Goal: Information Seeking & Learning: Check status

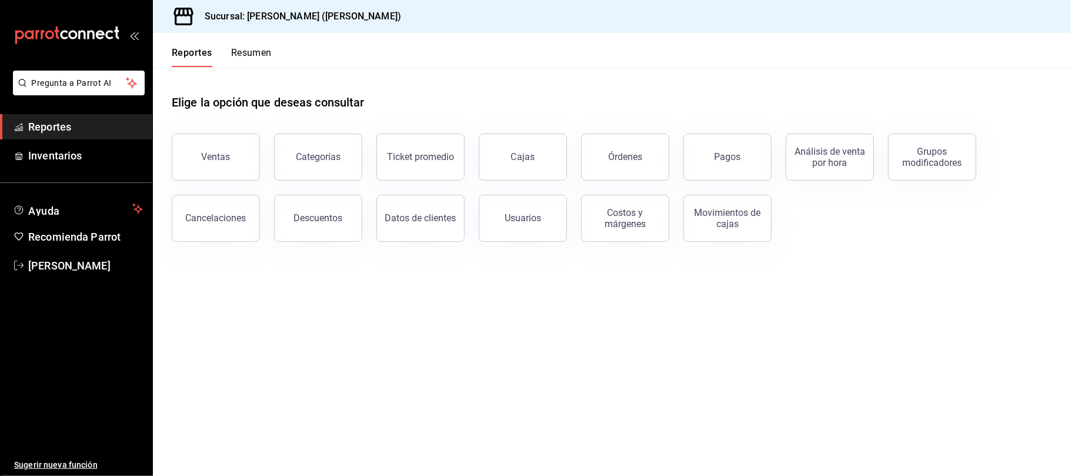
click at [228, 142] on button "Ventas" at bounding box center [216, 157] width 88 height 47
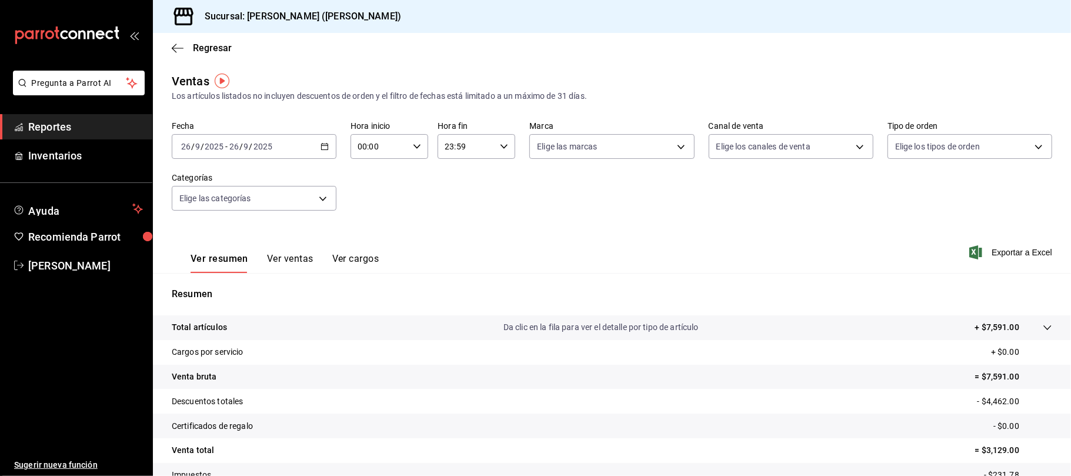
click at [308, 146] on div "2025-09-26 26 / 9 / 2025 - 2025-09-26 26 / 9 / 2025" at bounding box center [254, 146] width 165 height 25
click at [236, 205] on span "Ayer" at bounding box center [227, 208] width 91 height 12
click at [748, 149] on body "Pregunta a Parrot AI Reportes Inventarios Ayuda Recomienda Parrot Catalina Eliz…" at bounding box center [535, 238] width 1071 height 476
click at [754, 250] on li "Uber Eats" at bounding box center [782, 258] width 161 height 26
type input "UBER_EATS"
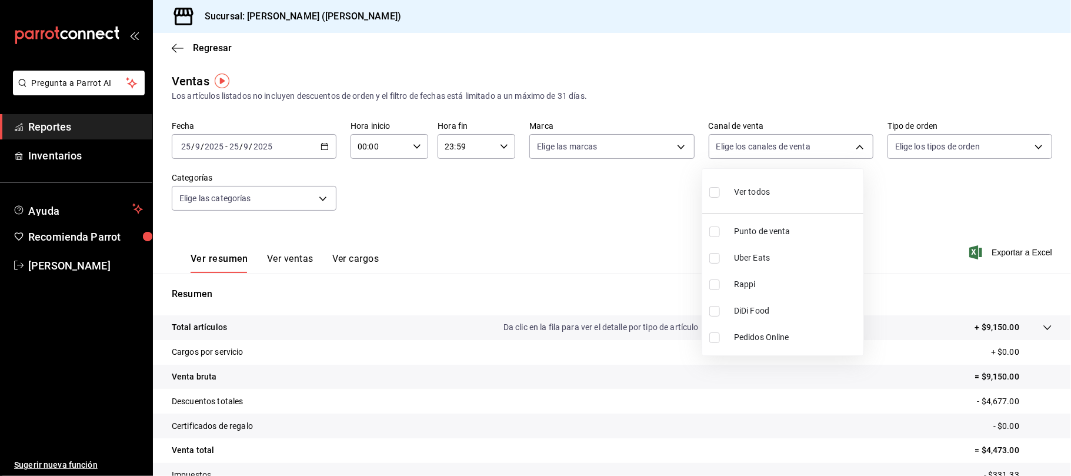
checkbox input "true"
click at [751, 281] on span "Rappi" at bounding box center [796, 284] width 125 height 12
type input "UBER_EATS,RAPPI"
checkbox input "true"
click at [749, 311] on span "DiDi Food" at bounding box center [796, 311] width 125 height 12
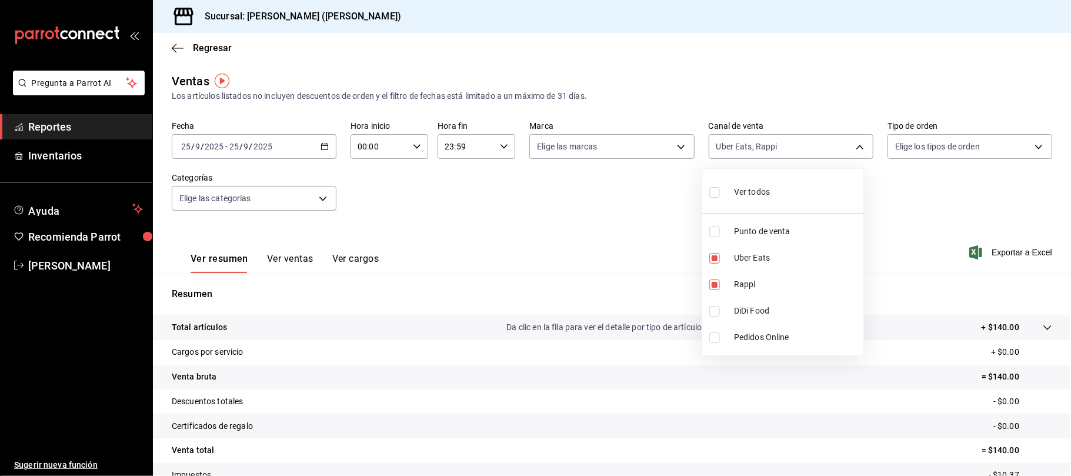
type input "UBER_EATS,RAPPI,DIDI_FOOD"
checkbox input "true"
click at [749, 311] on span "DiDi Food" at bounding box center [796, 311] width 125 height 12
type input "UBER_EATS,RAPPI,DIDI_FOOD"
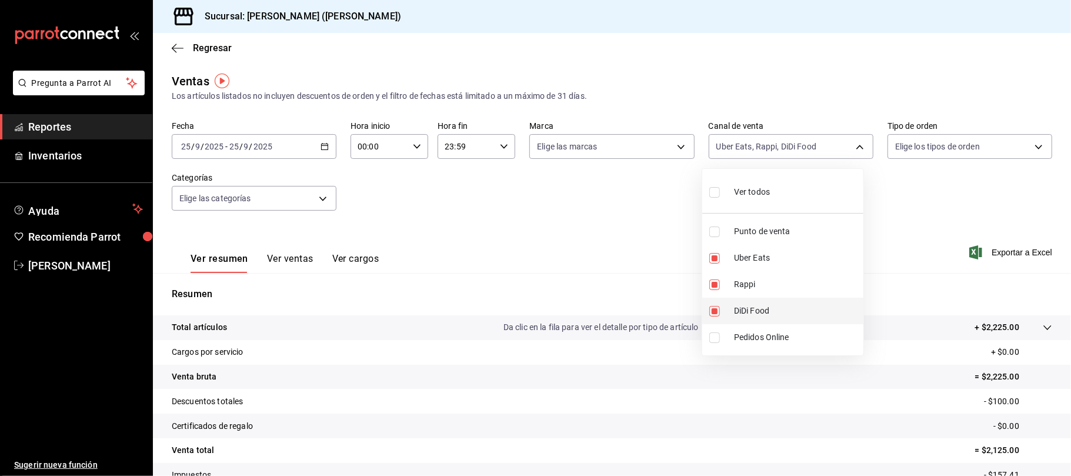
checkbox input "true"
click at [748, 294] on li "Rappi" at bounding box center [782, 284] width 161 height 26
type input "UBER_EATS,DIDI_FOOD"
checkbox input "false"
click at [749, 269] on li "Uber Eats" at bounding box center [782, 258] width 161 height 26
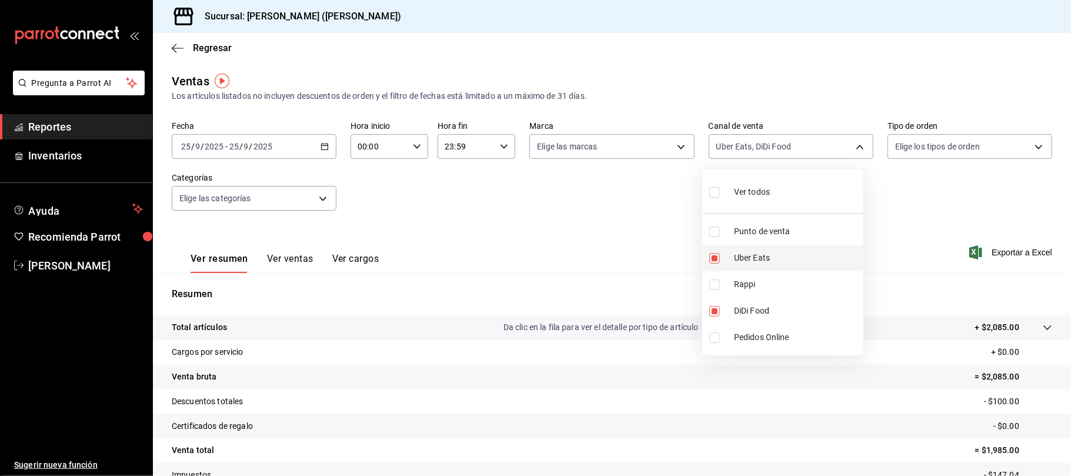
type input "DIDI_FOOD"
checkbox input "false"
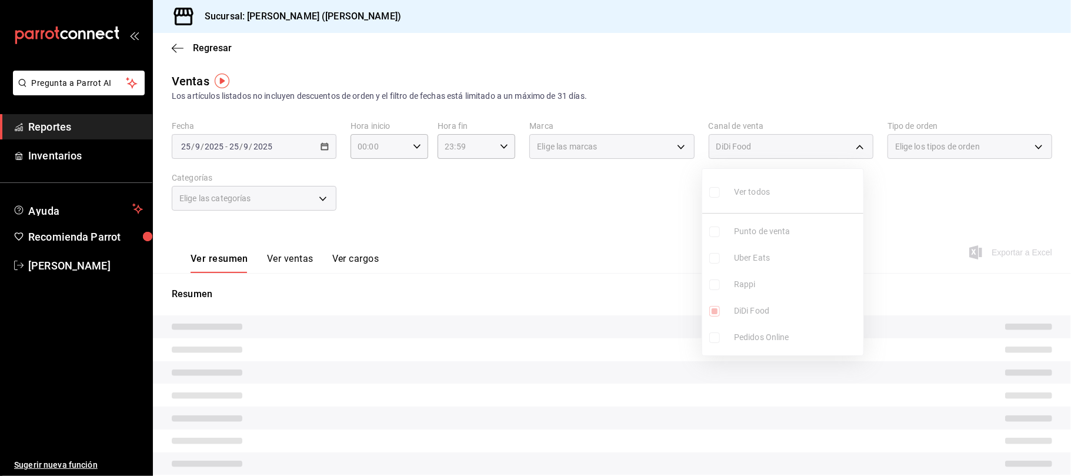
click at [748, 302] on ul "Ver todos Punto de venta Uber Eats Rappi DiDi Food Pedidos Online" at bounding box center [782, 262] width 161 height 186
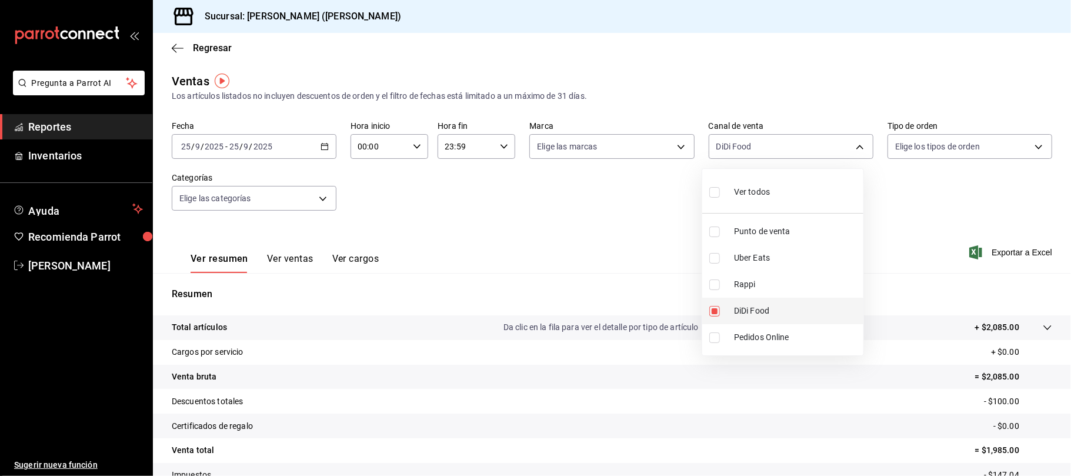
click at [748, 305] on span "DiDi Food" at bounding box center [796, 311] width 125 height 12
checkbox input "false"
click at [211, 49] on div at bounding box center [535, 238] width 1071 height 476
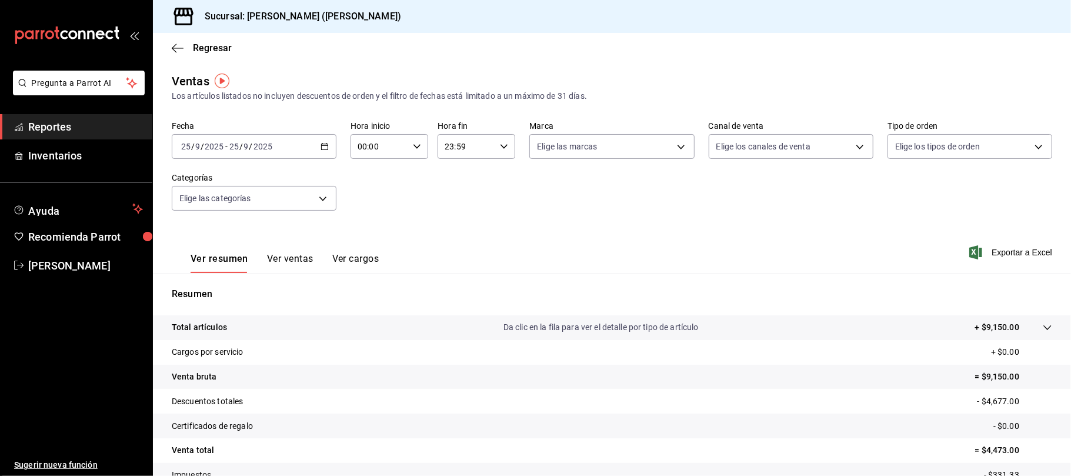
click at [211, 49] on span "Regresar" at bounding box center [212, 47] width 39 height 11
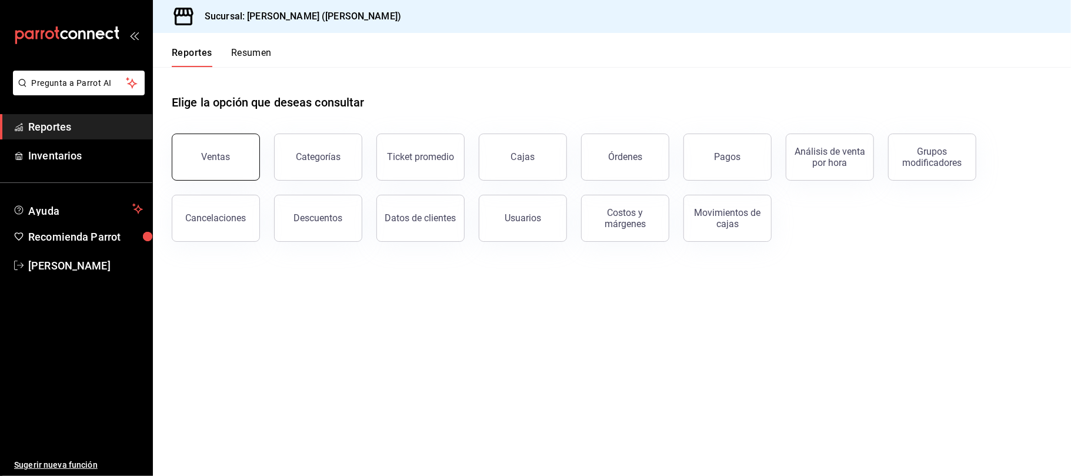
click at [247, 141] on button "Ventas" at bounding box center [216, 157] width 88 height 47
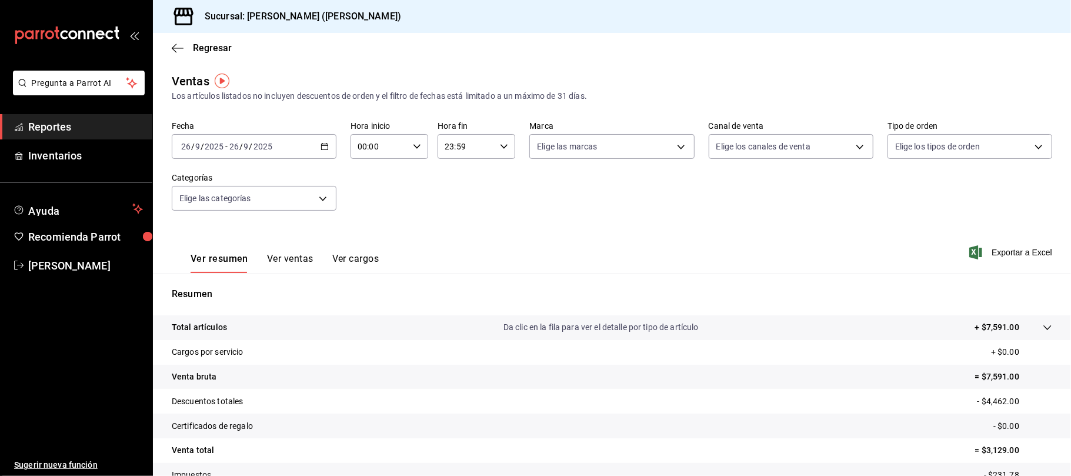
click at [322, 141] on div "2025-09-26 26 / 9 / 2025 - 2025-09-26 26 / 9 / 2025" at bounding box center [254, 146] width 165 height 25
click at [271, 200] on li "Ayer" at bounding box center [227, 208] width 110 height 26
click at [786, 158] on body "Pregunta a Parrot AI Reportes Inventarios Ayuda Recomienda Parrot Catalina Eliz…" at bounding box center [535, 238] width 1071 height 476
click at [788, 220] on li "Punto de venta" at bounding box center [782, 231] width 161 height 26
type input "PARROT"
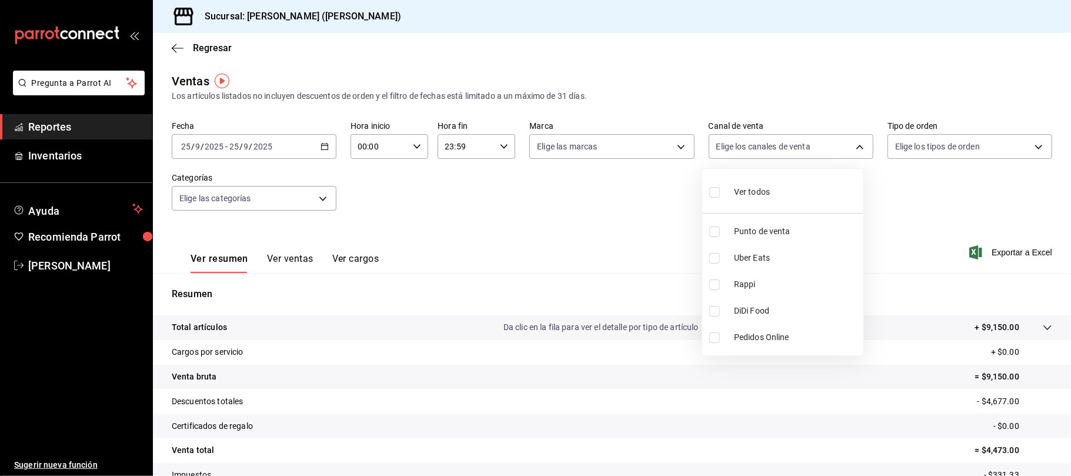
checkbox input "true"
click at [447, 177] on div at bounding box center [535, 238] width 1071 height 476
click at [292, 264] on button "Ver ventas" at bounding box center [290, 263] width 46 height 20
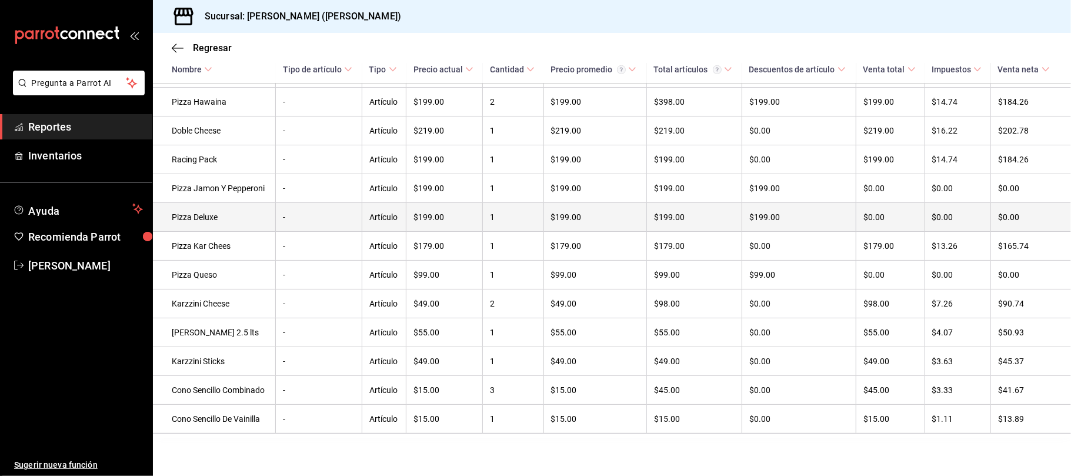
scroll to position [307, 0]
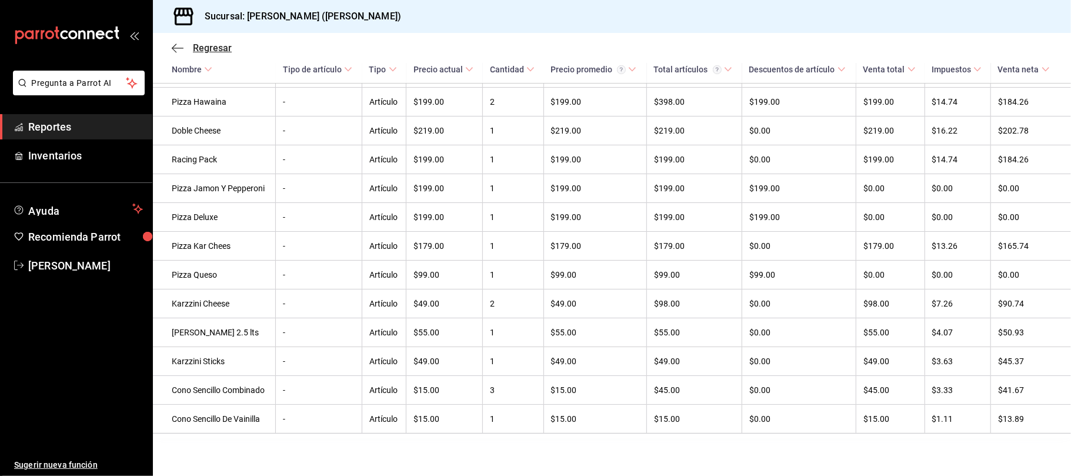
click at [222, 45] on span "Regresar" at bounding box center [212, 47] width 39 height 11
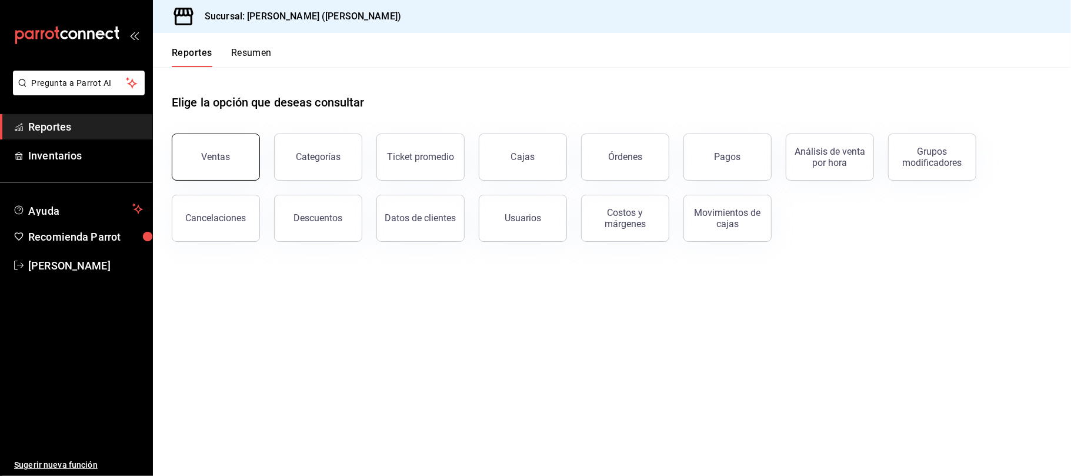
click at [248, 158] on button "Ventas" at bounding box center [216, 157] width 88 height 47
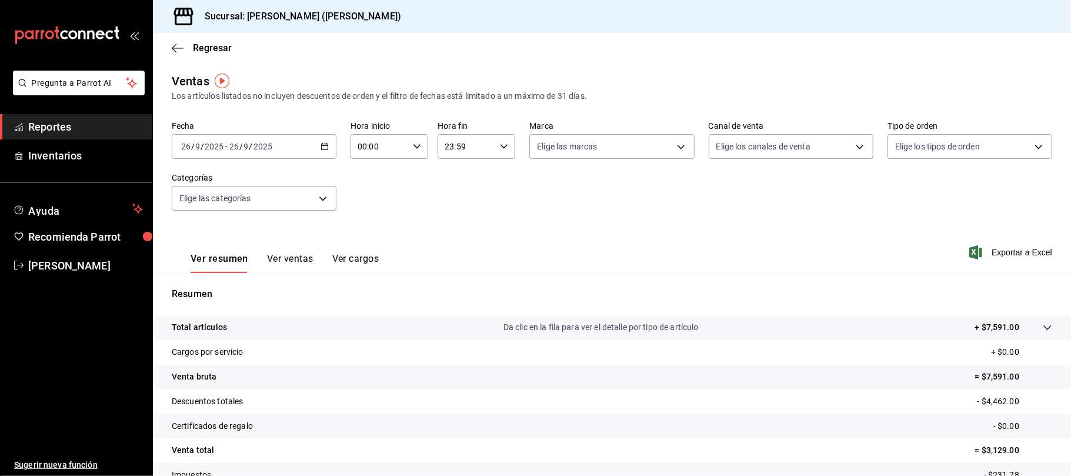
click at [281, 146] on div "2025-09-26 26 / 9 / 2025 - 2025-09-26 26 / 9 / 2025" at bounding box center [254, 146] width 165 height 25
click at [259, 201] on li "Ayer" at bounding box center [227, 208] width 110 height 26
click at [210, 50] on span "Regresar" at bounding box center [212, 47] width 39 height 11
